Goal: Share content

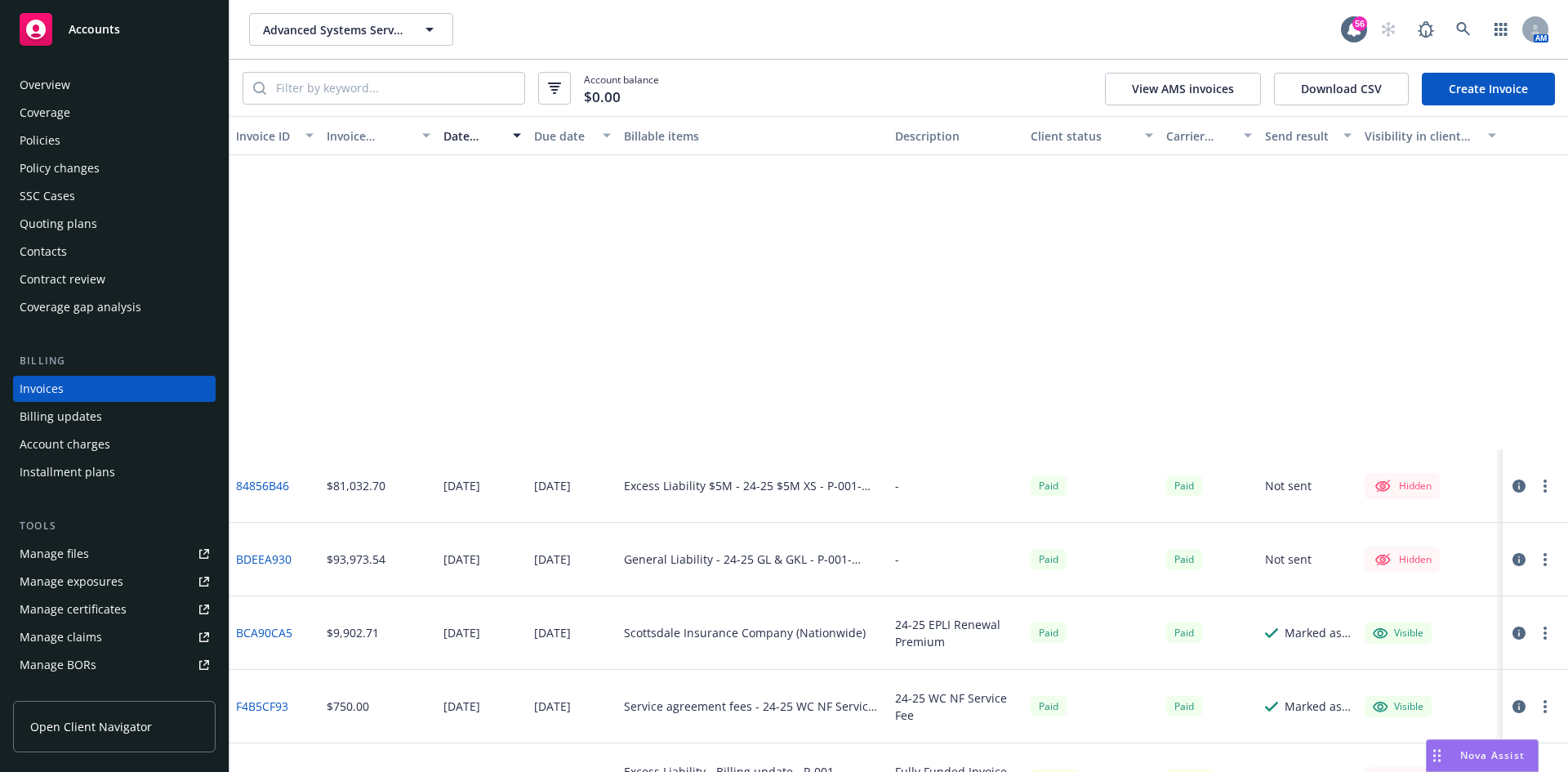
scroll to position [408, 0]
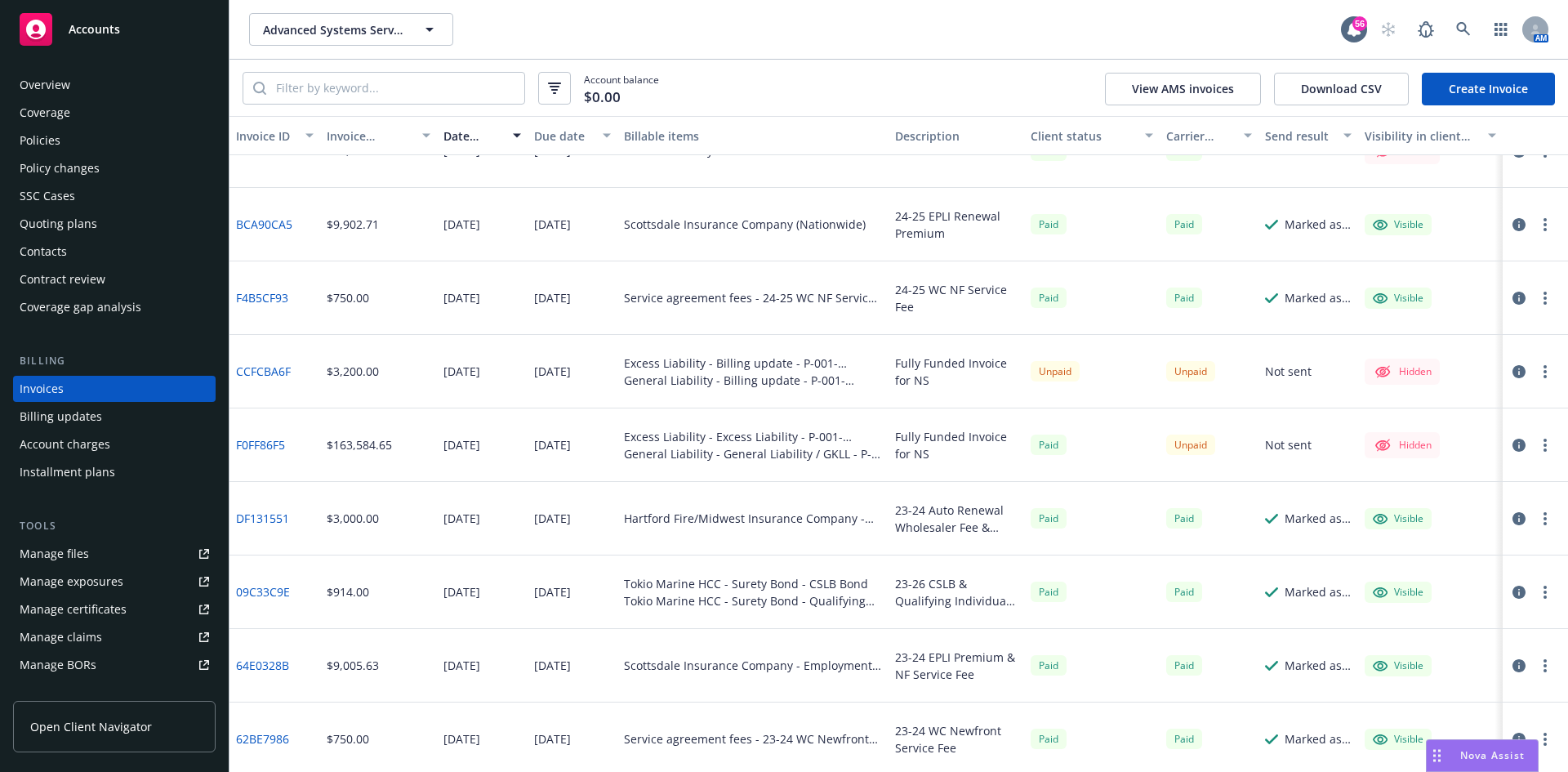
click at [51, 226] on div "Quoting plans" at bounding box center [58, 224] width 78 height 27
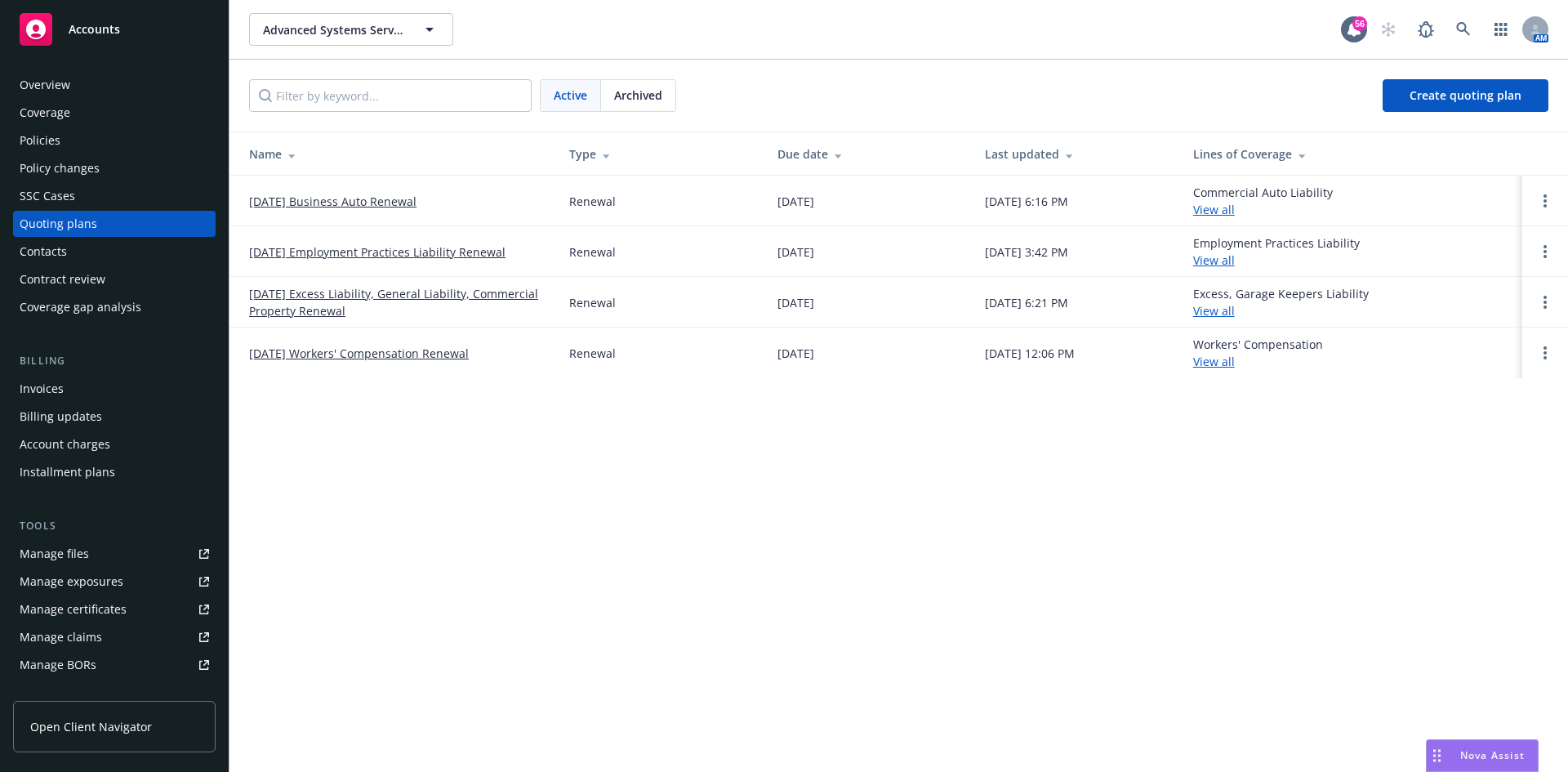
click at [396, 292] on link "[DATE] Excess Liability, General Liability, Commercial Property Renewal" at bounding box center [396, 302] width 294 height 35
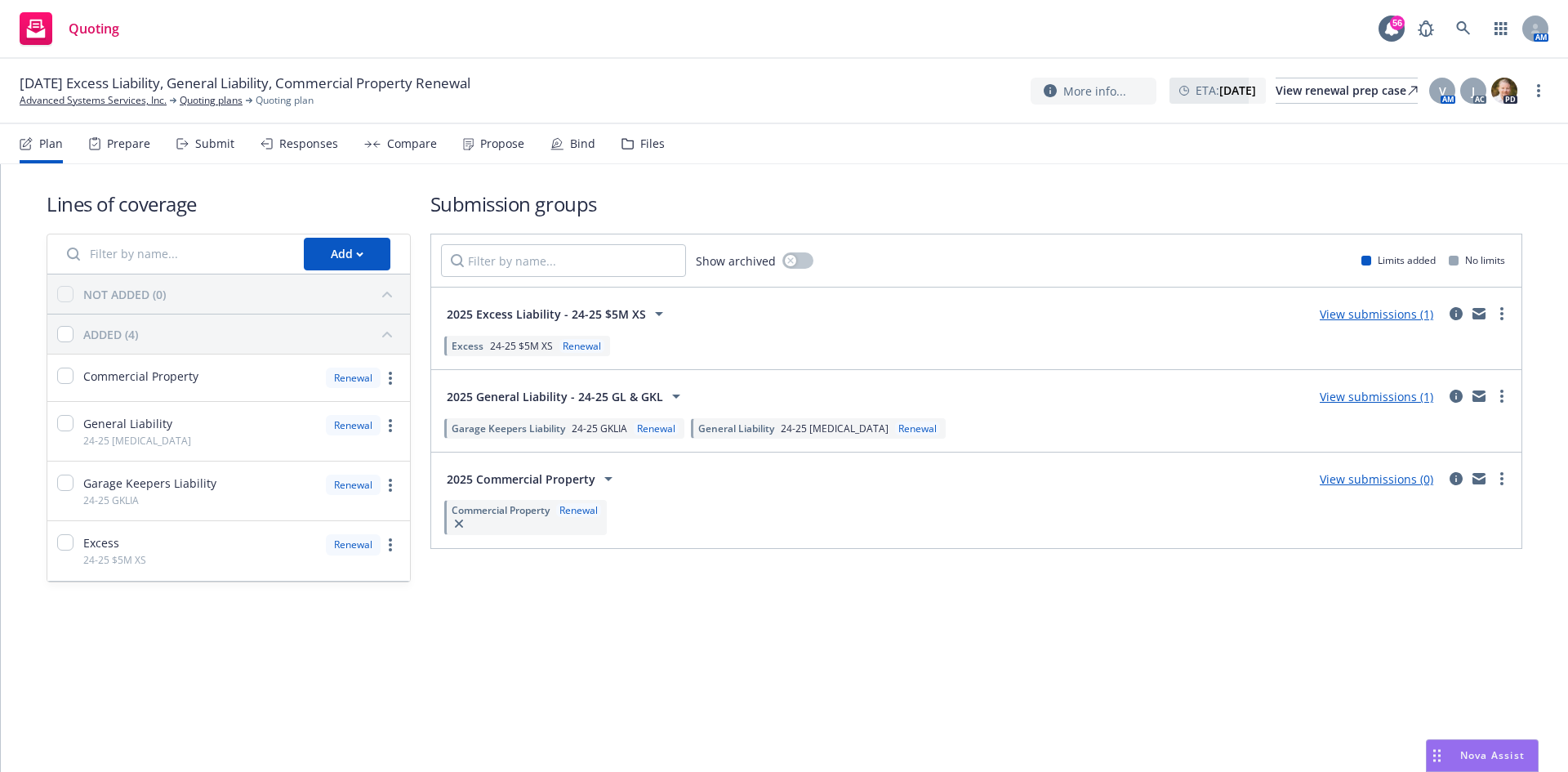
click at [1383, 396] on link "View submissions (1)" at bounding box center [1376, 397] width 113 height 16
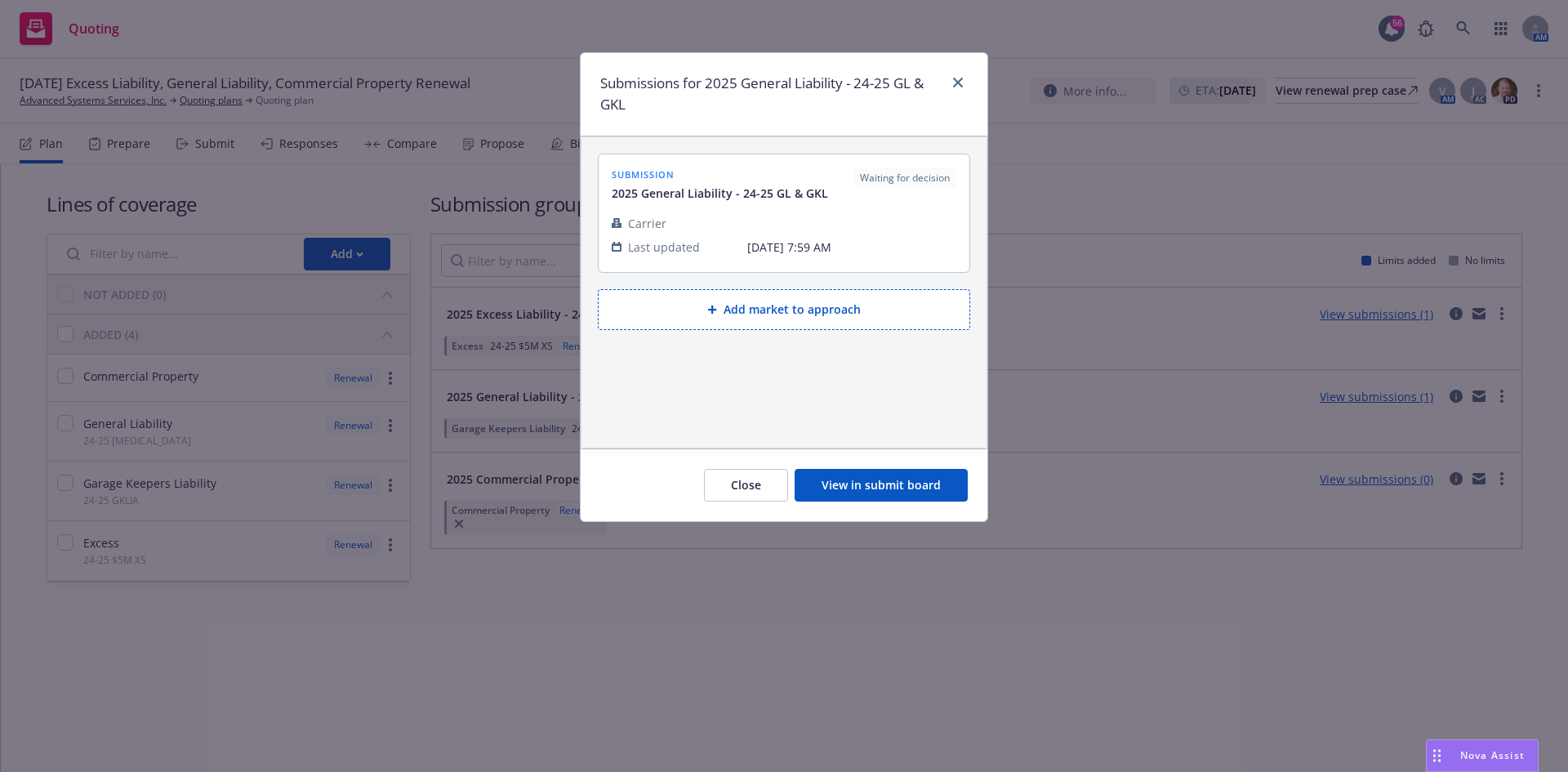
click at [919, 490] on button "View in submit board" at bounding box center [881, 485] width 173 height 33
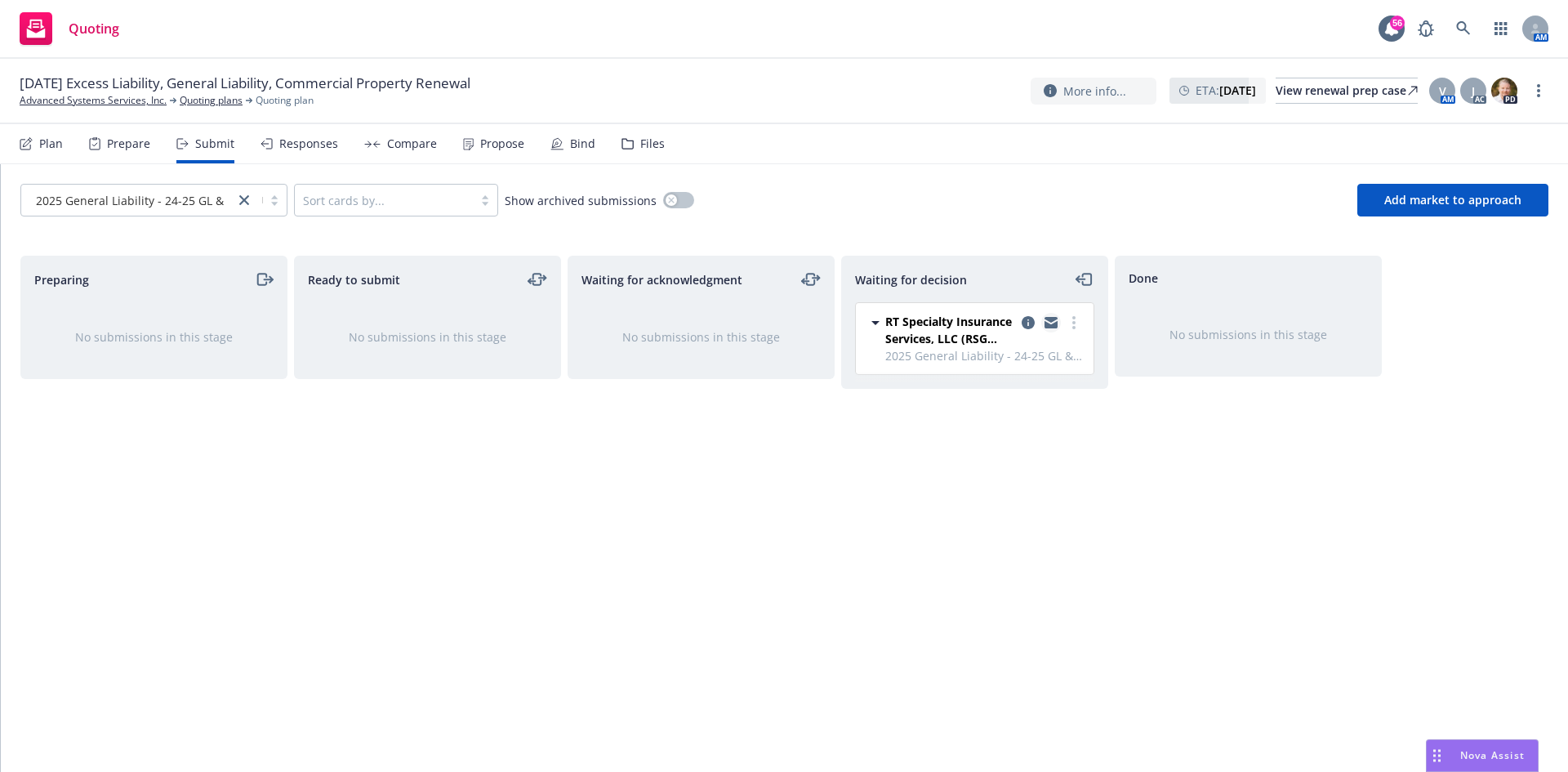
click at [1052, 327] on icon "copy logging email" at bounding box center [1050, 325] width 13 height 7
